Goal: Task Accomplishment & Management: Use online tool/utility

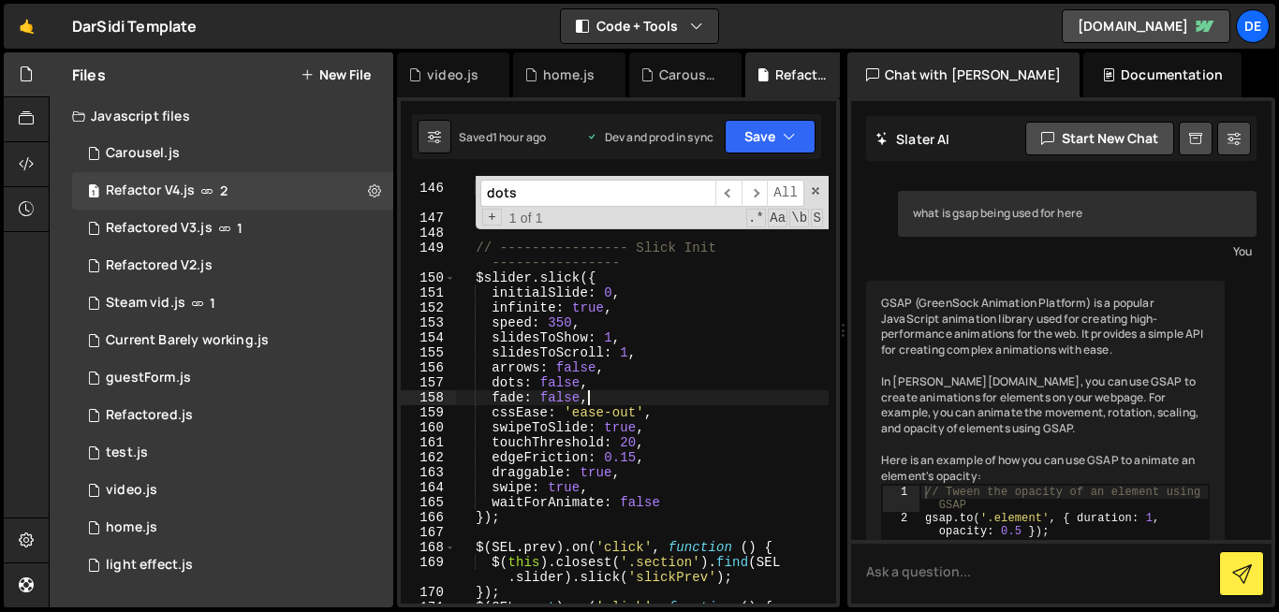
scroll to position [914, 0]
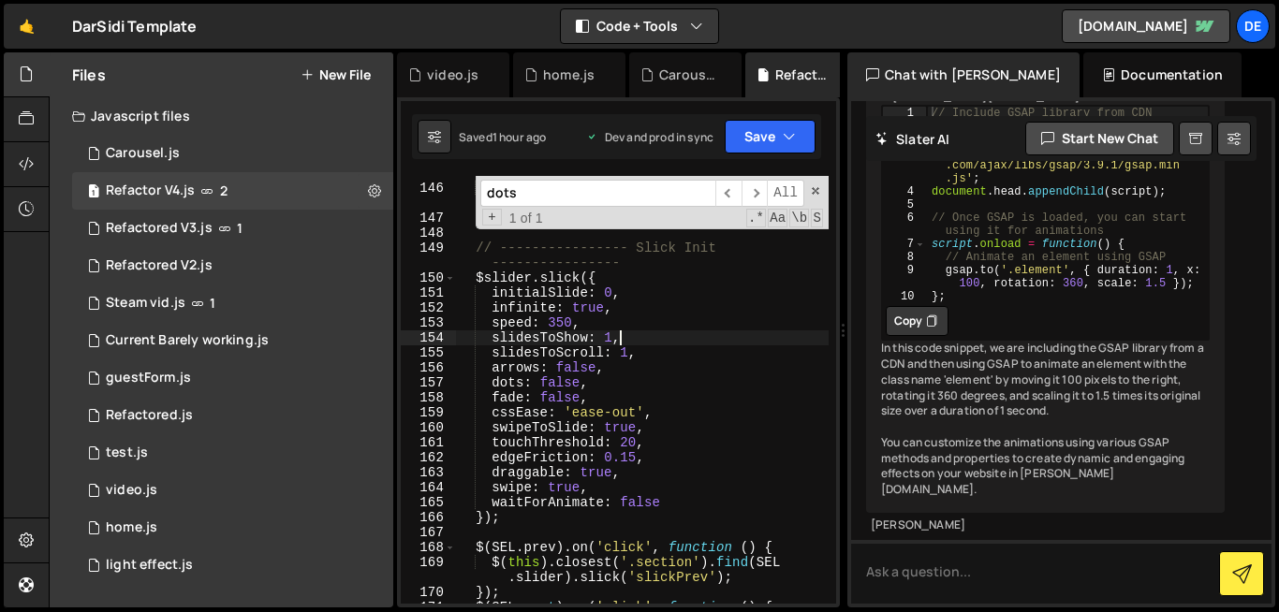
click at [693, 335] on div "const $currSlide = $ ( slick . $slides [ realIndex ]) ; attachHls ( $currSlide …" at bounding box center [642, 387] width 373 height 473
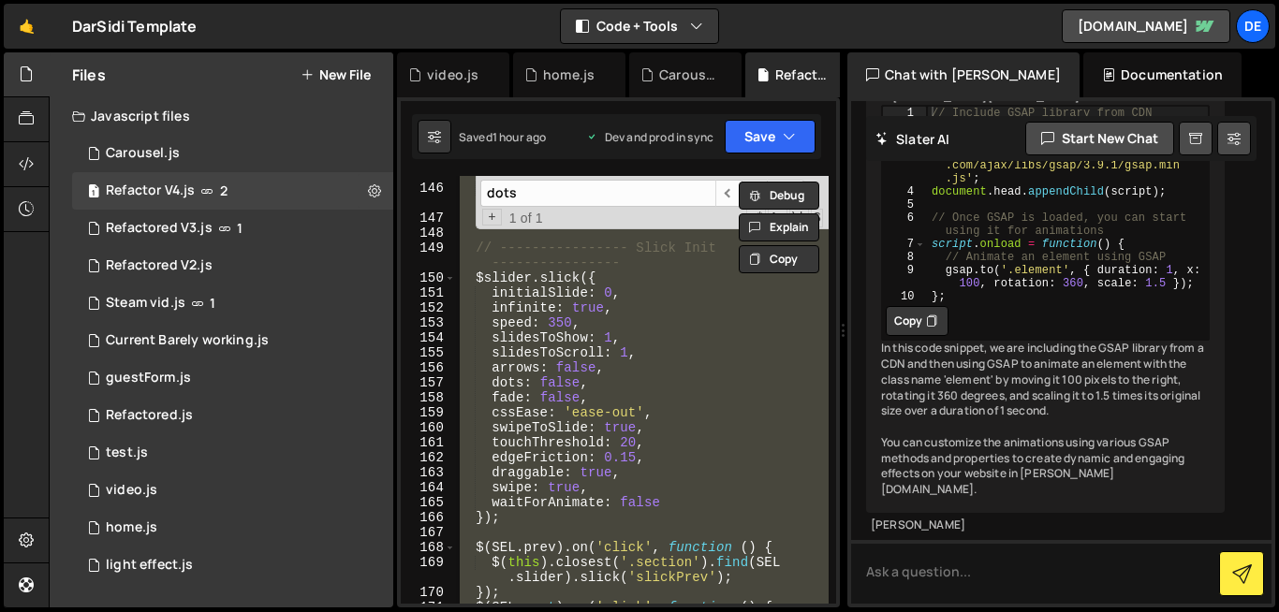
click at [535, 577] on div "const $currSlide = $ ( slick . $slides [ realIndex ]) ; attachHls ( $currSlide …" at bounding box center [642, 390] width 373 height 428
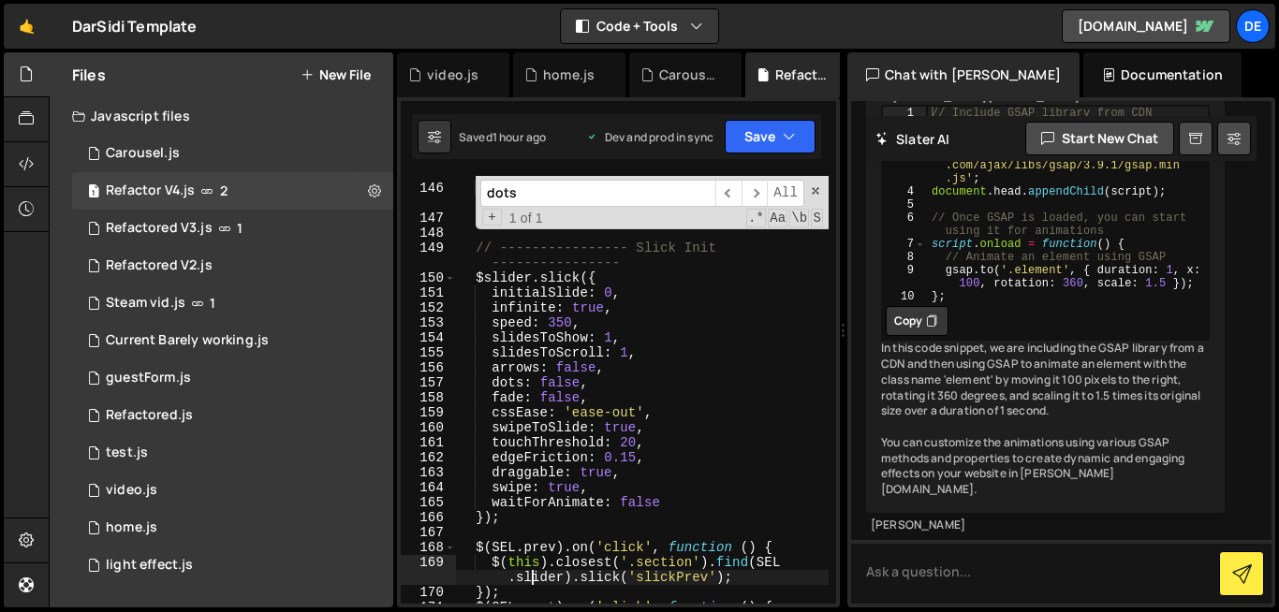
type textarea "})();"
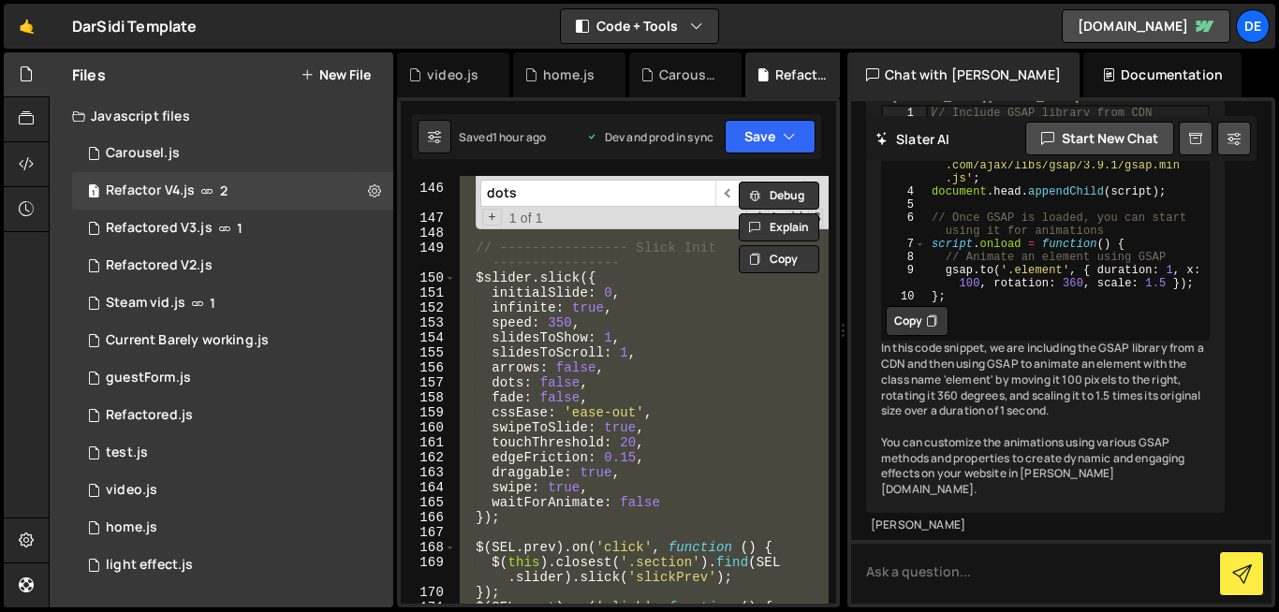
paste textarea
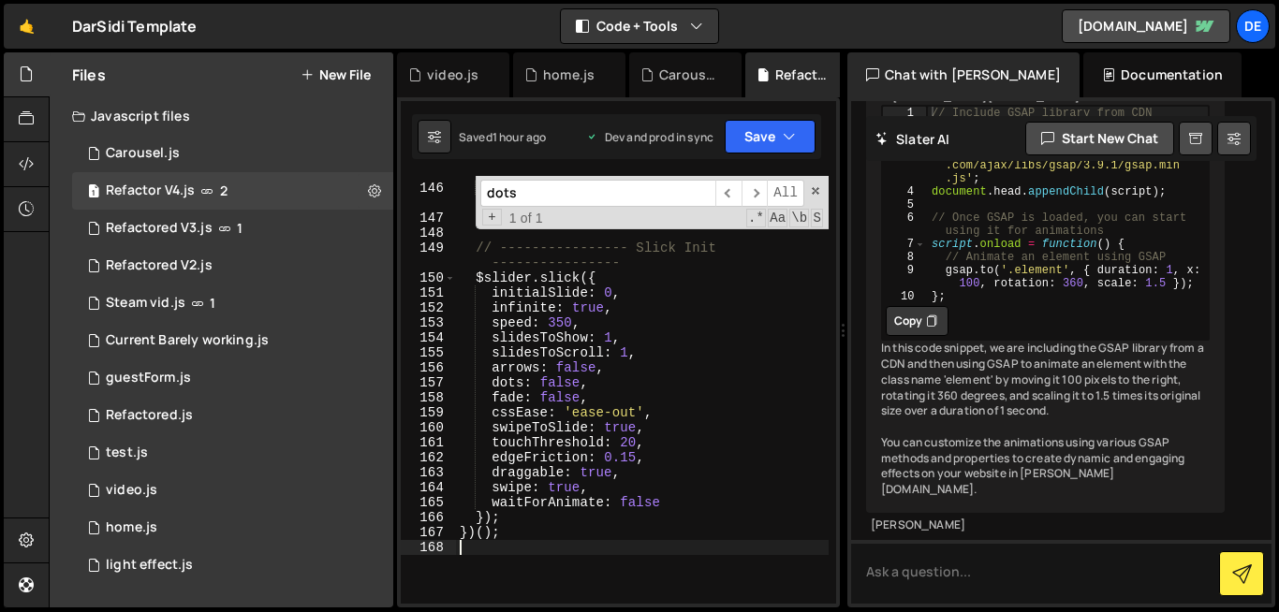
scroll to position [0, 0]
click at [751, 146] on button "Save" at bounding box center [769, 137] width 91 height 34
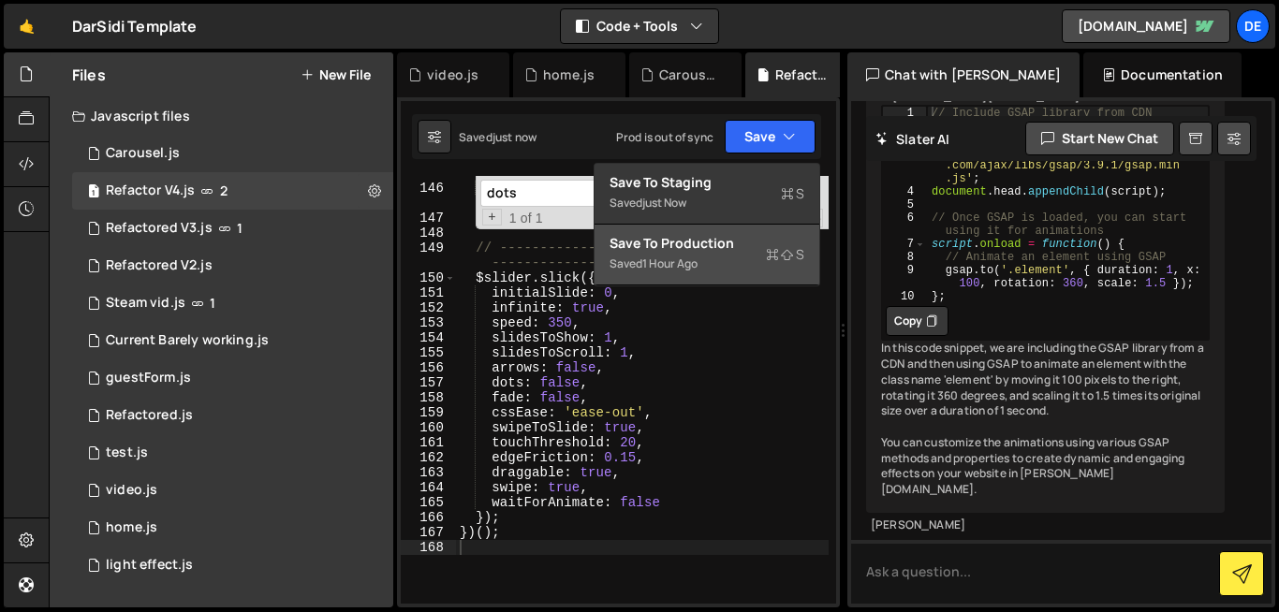
click at [671, 266] on div "1 hour ago" at bounding box center [669, 264] width 55 height 16
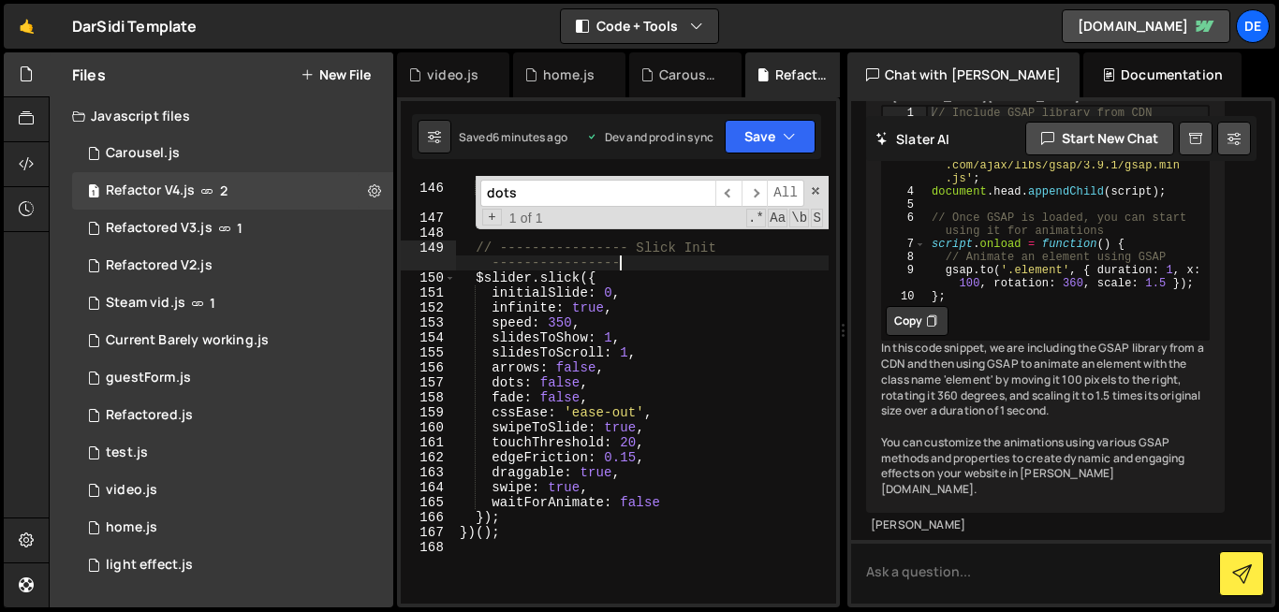
click at [681, 263] on div "const $currSlide = $ ( slick . $slides [ realIndex ]) ; attachHls ( $currSlide …" at bounding box center [642, 387] width 373 height 473
type textarea "})();"
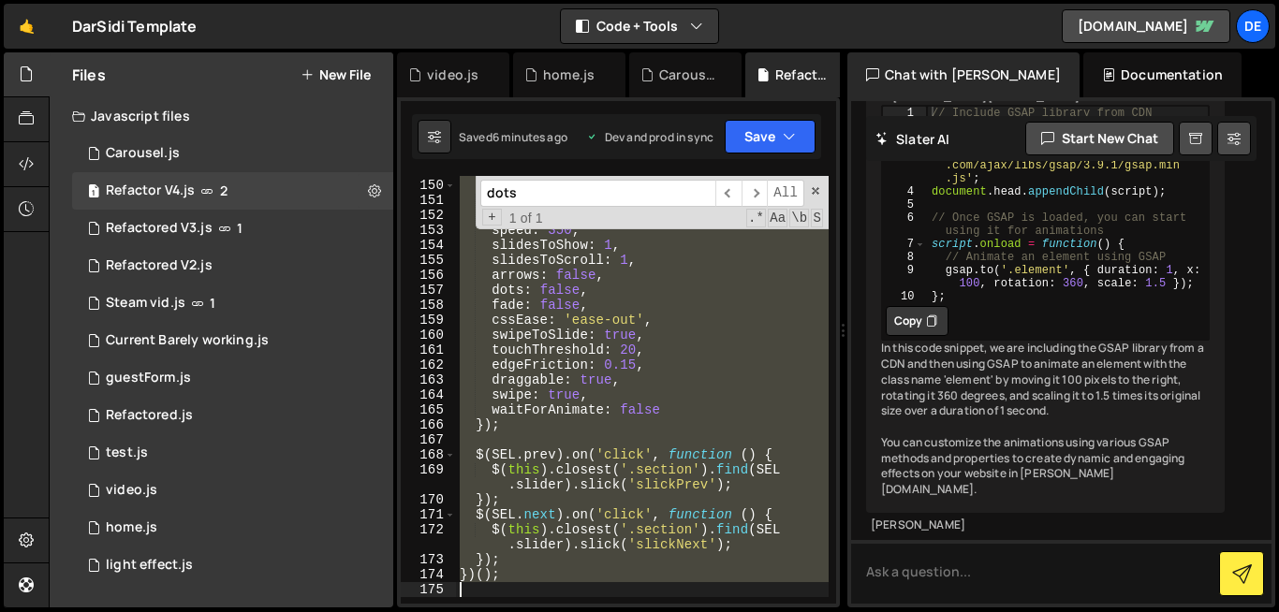
scroll to position [2662, 0]
click at [809, 194] on div "Debug Explain Copy video.js home.js Carousel.js Refactor V4.js New File Saved 6…" at bounding box center [618, 330] width 443 height 556
click at [809, 194] on span at bounding box center [815, 190] width 13 height 13
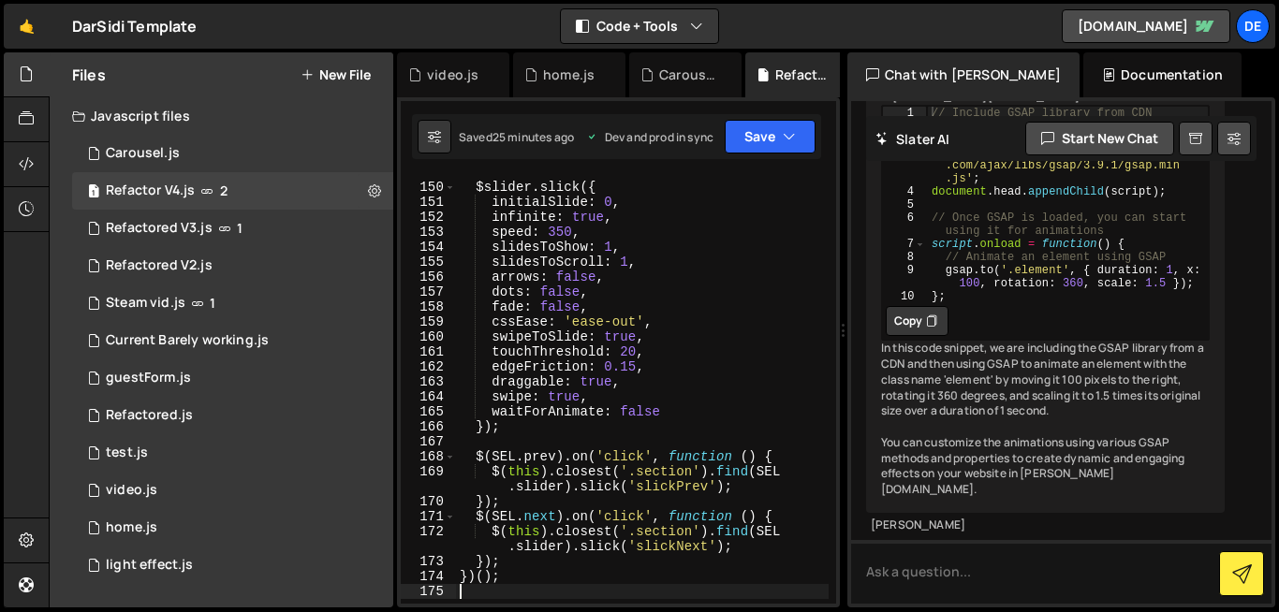
click at [598, 370] on div "// ---------------- Slick Init ---------------- $slider . slick ({ initialSlide…" at bounding box center [642, 386] width 373 height 473
type textarea "edgeFriction: 0.15,"
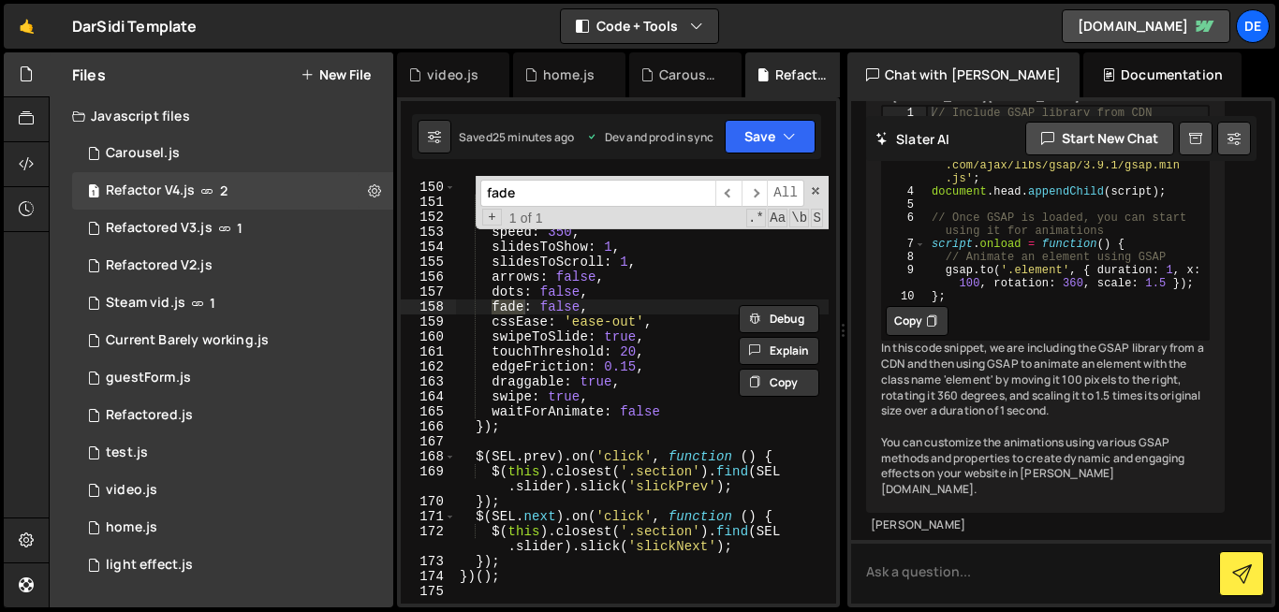
type input "fade"
click at [542, 309] on div "// ---------------- Slick Init ---------------- $slider . slick ({ initialSlide…" at bounding box center [642, 386] width 373 height 473
click at [544, 308] on div "// ---------------- Slick Init ---------------- $slider . slick ({ initialSlide…" at bounding box center [642, 386] width 373 height 473
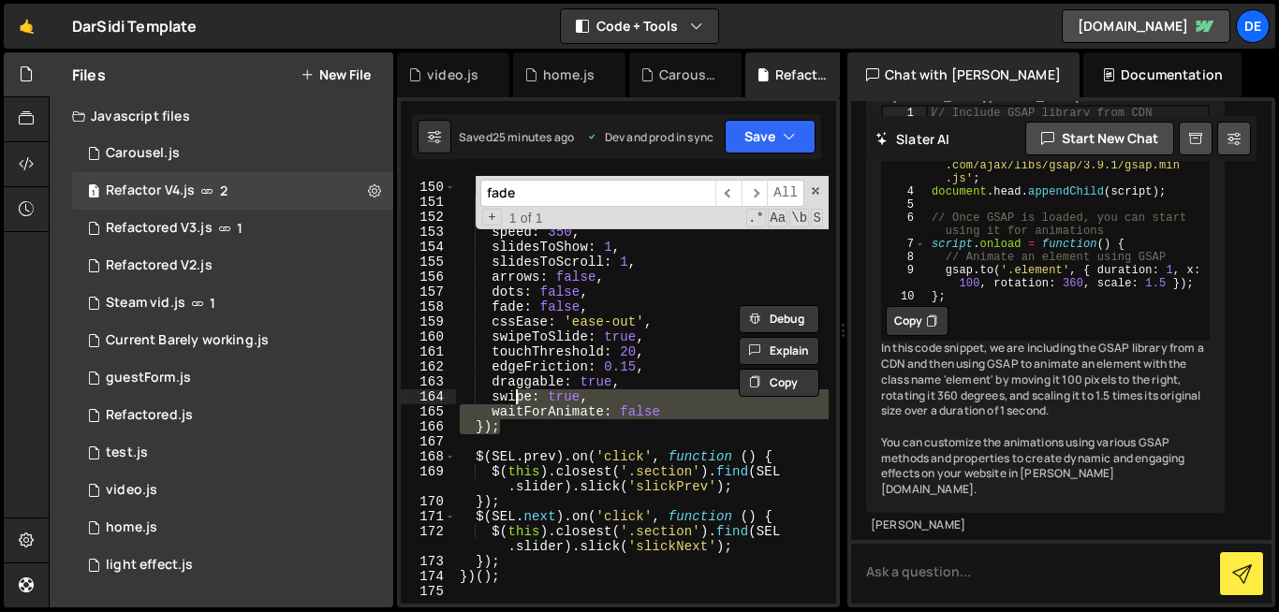
drag, startPoint x: 522, startPoint y: 428, endPoint x: 519, endPoint y: 315, distance: 112.4
click at [519, 315] on div "// ---------------- Slick Init ---------------- $slider . slick ({ initialSlide…" at bounding box center [642, 386] width 373 height 473
type textarea "cssEase: 'ease-out', swipeToSlide: true,"
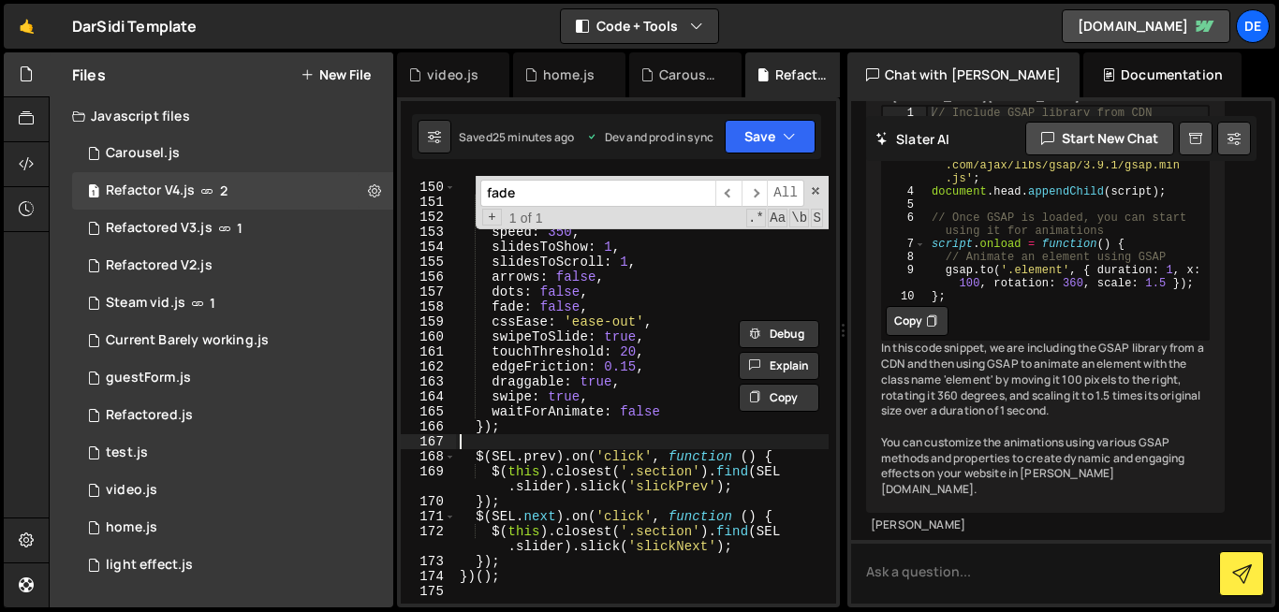
click at [584, 442] on div "// ---------------- Slick Init ---------------- $slider . slick ({ initialSlide…" at bounding box center [642, 386] width 373 height 473
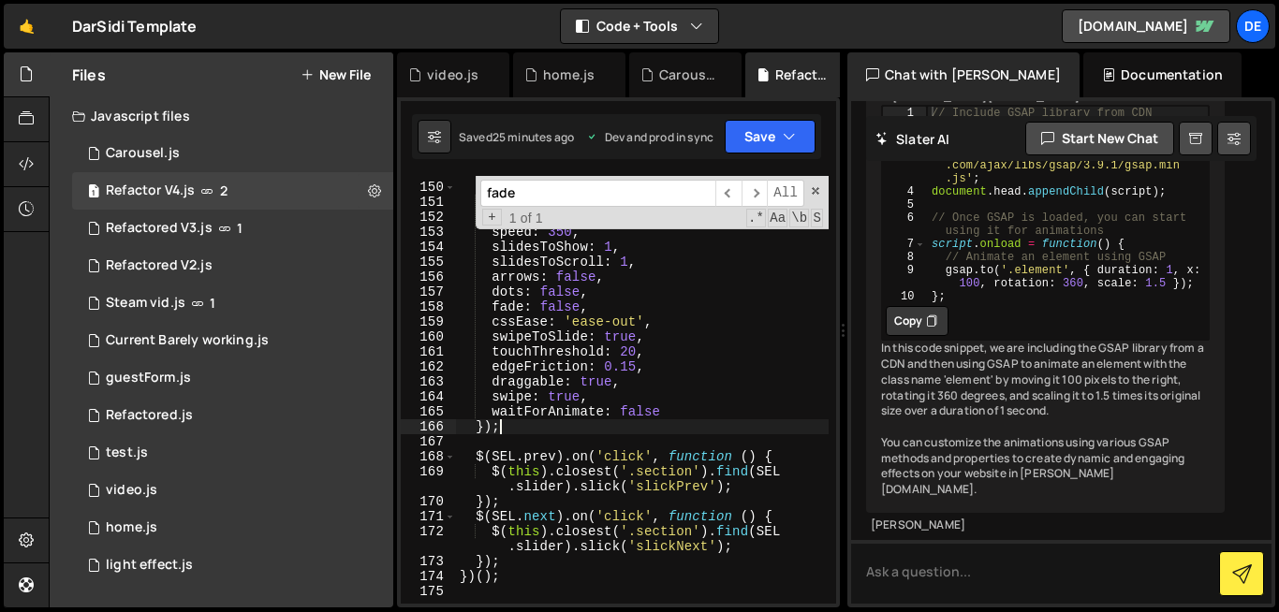
drag, startPoint x: 510, startPoint y: 427, endPoint x: 513, endPoint y: 339, distance: 88.0
click at [513, 339] on div "// ---------------- Slick Init ---------------- $slider . slick ({ initialSlide…" at bounding box center [642, 386] width 373 height 473
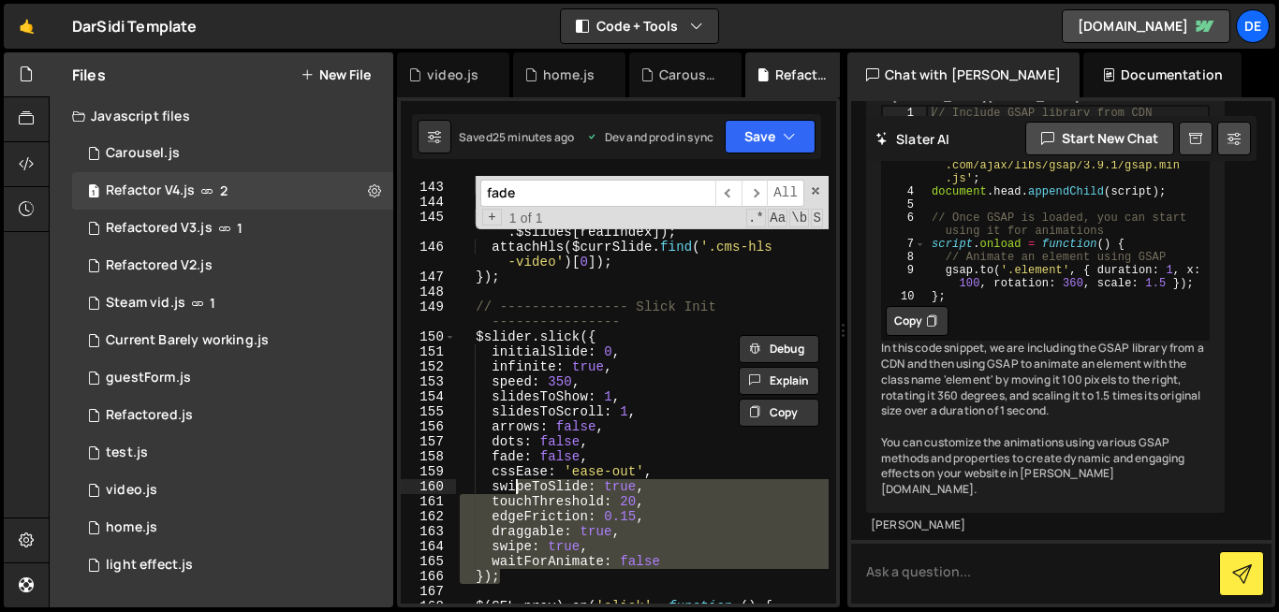
scroll to position [2512, 0]
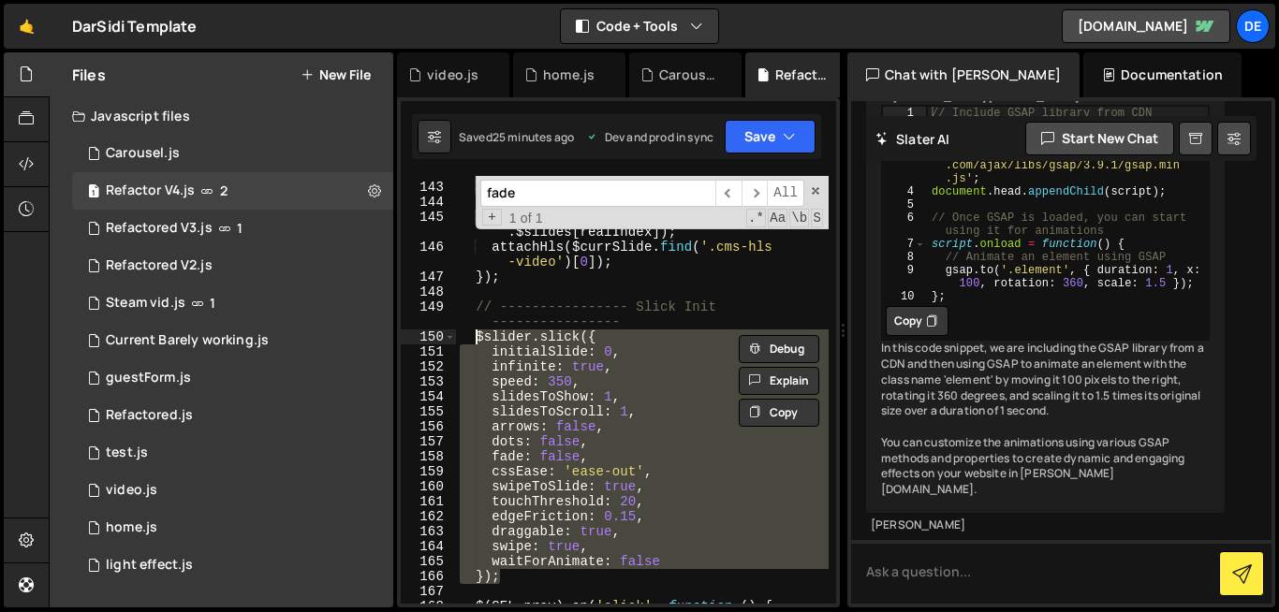
click at [477, 336] on div "$total . text ( total ) ; $ ( '.progress-fill' ) . css ( 'width' , '0%' ) ; con…" at bounding box center [642, 394] width 373 height 458
type textarea "$slider.slick({ initialSlide: 0,"
